Goal: Task Accomplishment & Management: Manage account settings

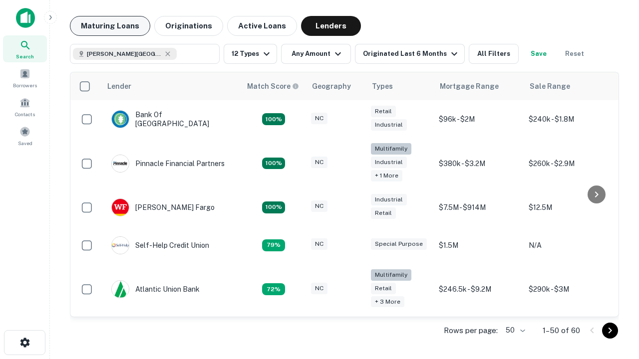
click at [110, 26] on button "Maturing Loans" at bounding box center [110, 26] width 80 height 20
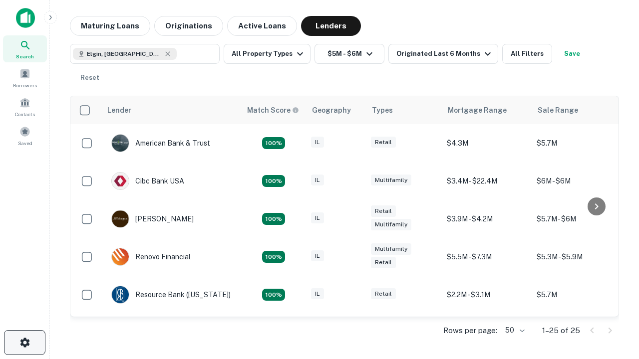
click at [24, 343] on icon "button" at bounding box center [25, 343] width 12 height 12
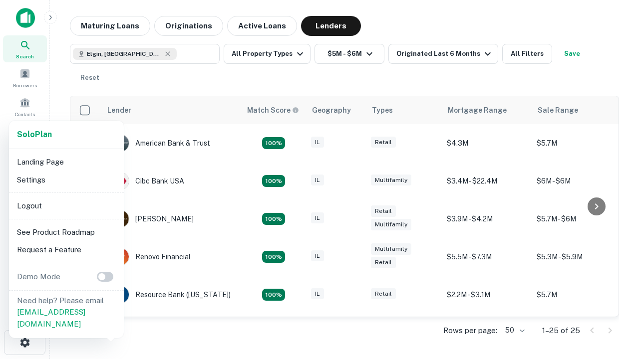
click at [66, 206] on li "Logout" at bounding box center [66, 206] width 107 height 18
